Goal: Check status: Check status

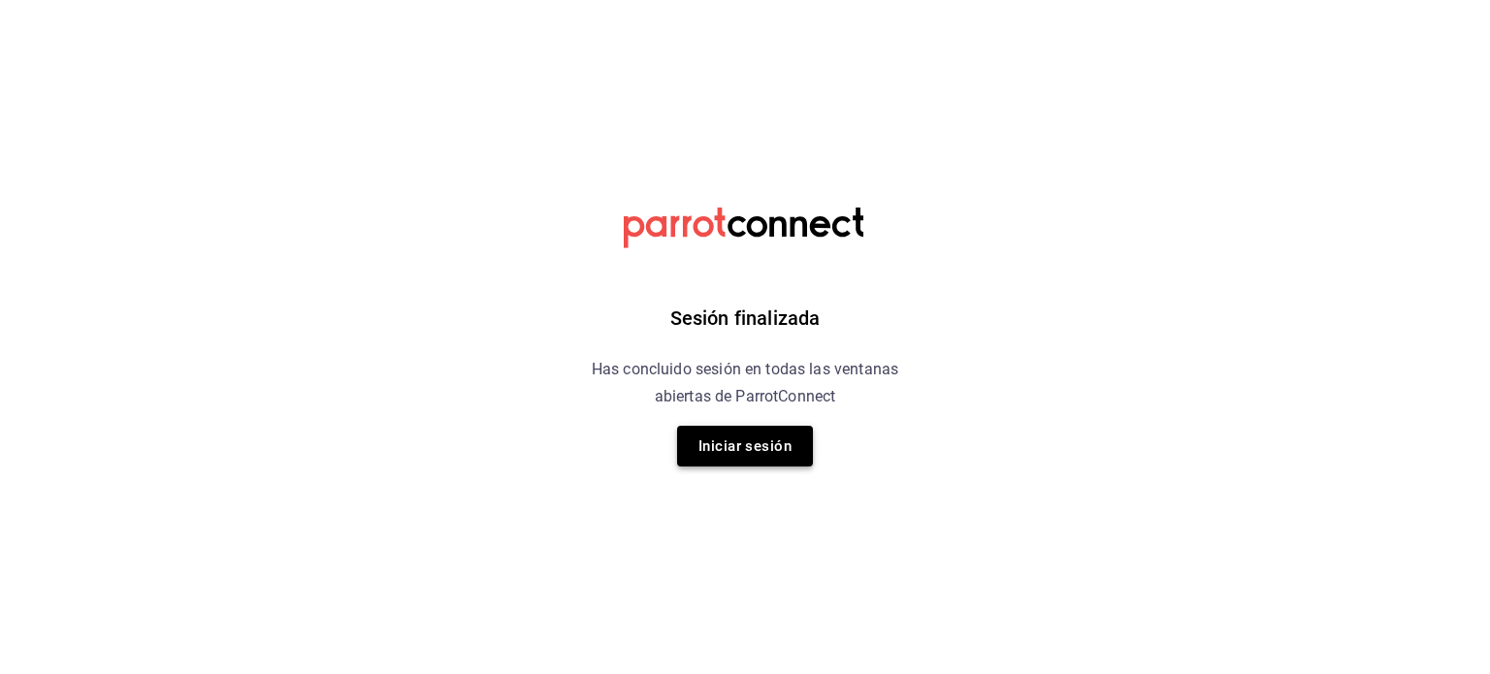
click at [743, 453] on button "Iniciar sesión" at bounding box center [745, 446] width 136 height 41
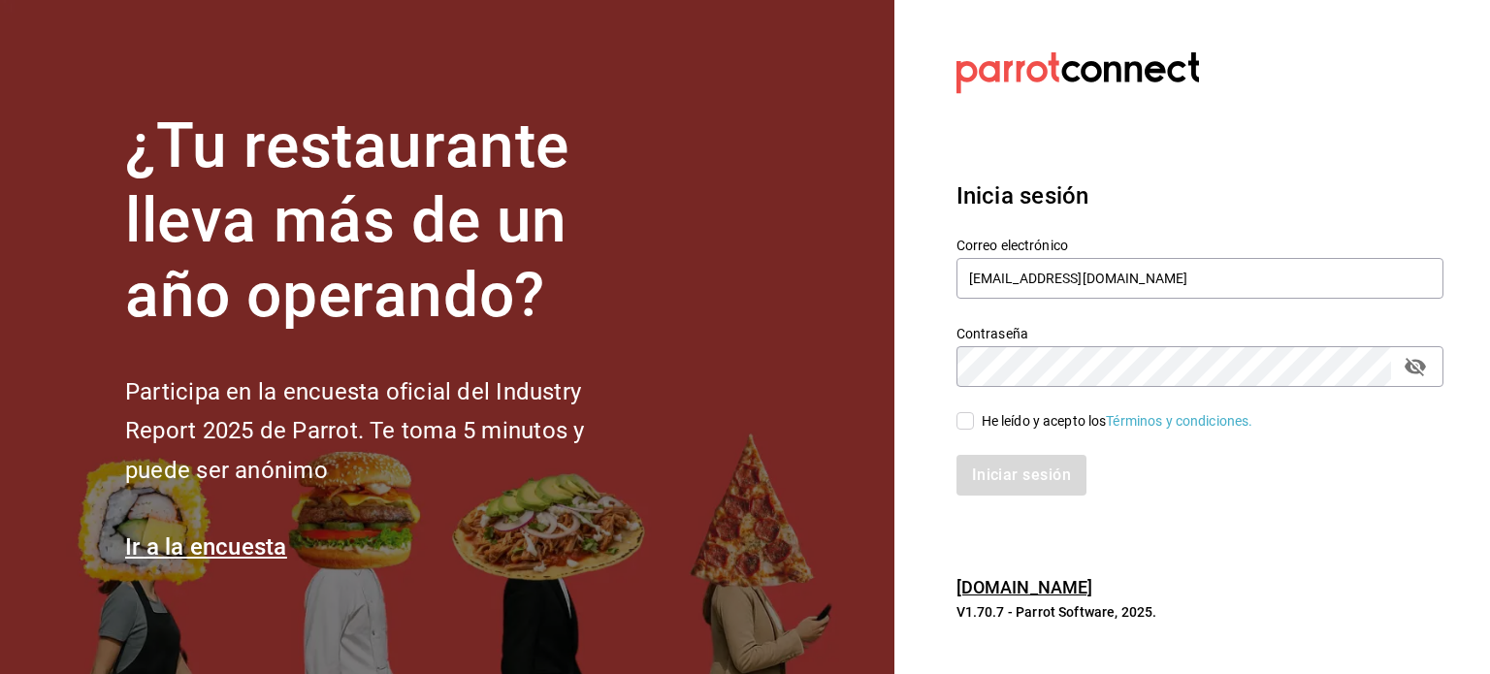
click at [961, 425] on input "He leído y acepto los Términos y condiciones." at bounding box center [964, 420] width 17 height 17
checkbox input "true"
click at [998, 468] on button "Iniciar sesión" at bounding box center [1022, 475] width 132 height 41
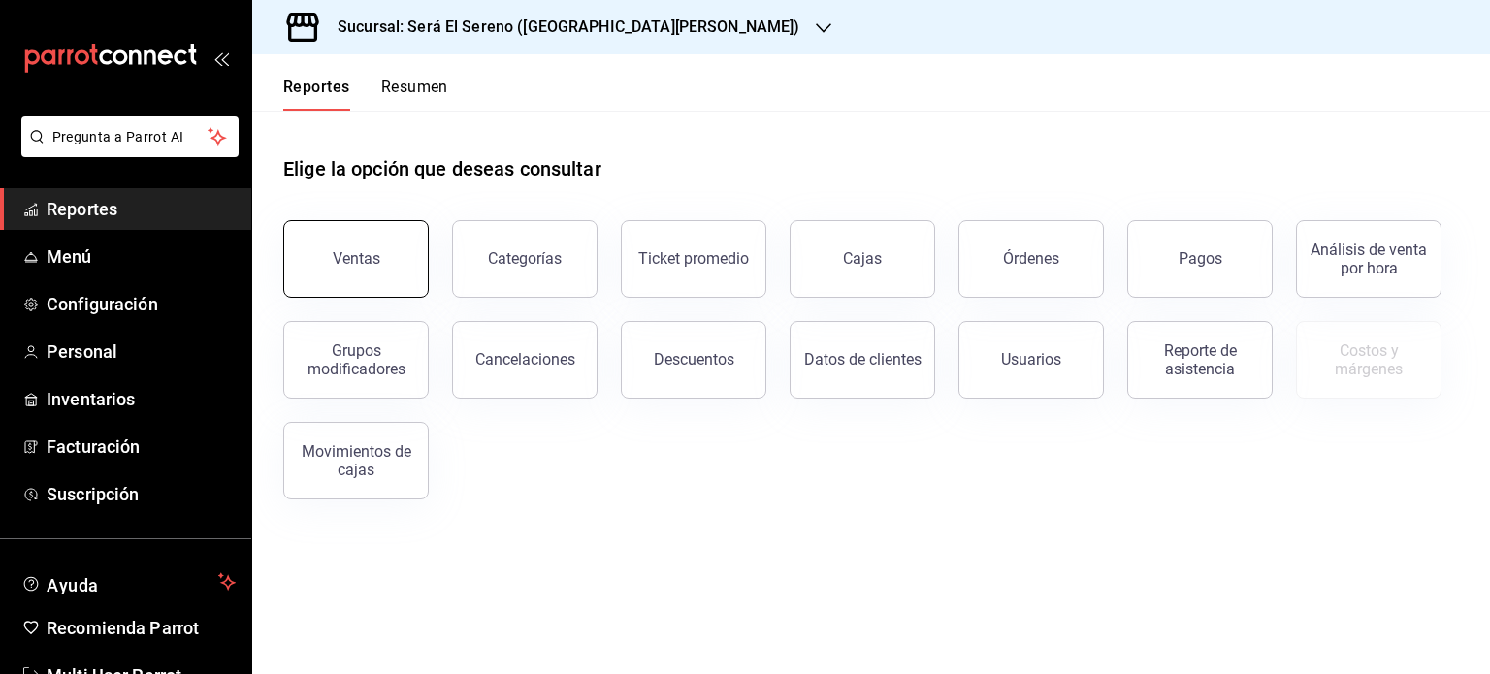
click at [353, 263] on div "Ventas" at bounding box center [357, 258] width 48 height 18
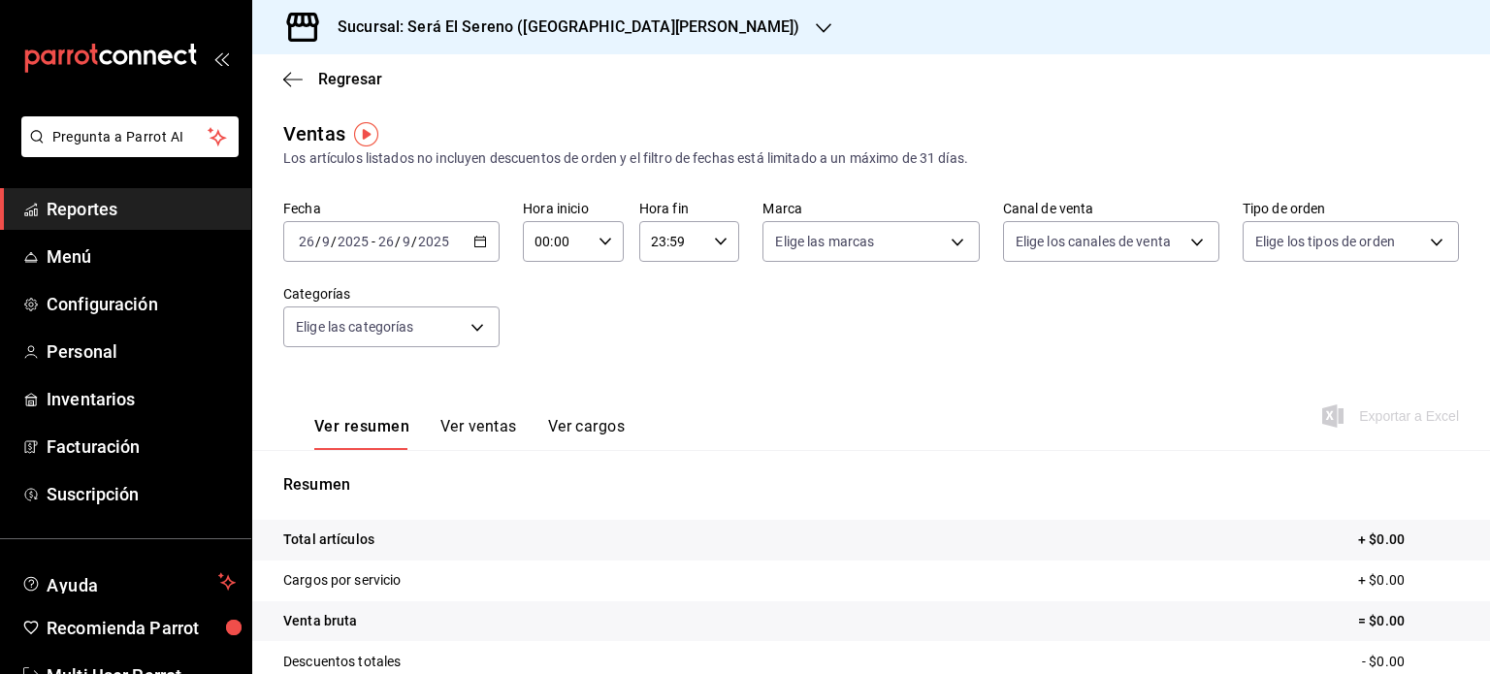
click at [473, 244] on icon "button" at bounding box center [480, 242] width 14 height 14
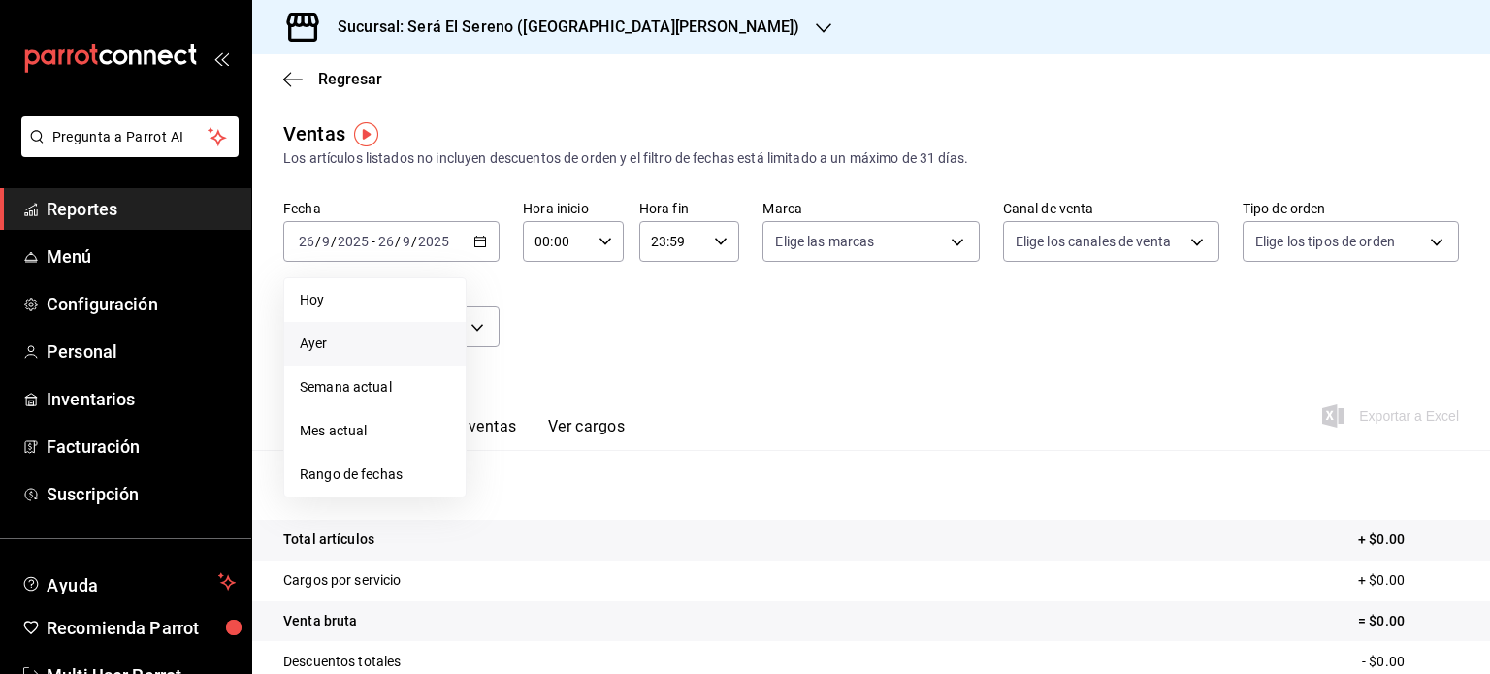
click at [396, 344] on span "Ayer" at bounding box center [375, 344] width 150 height 20
